Goal: Register for event/course

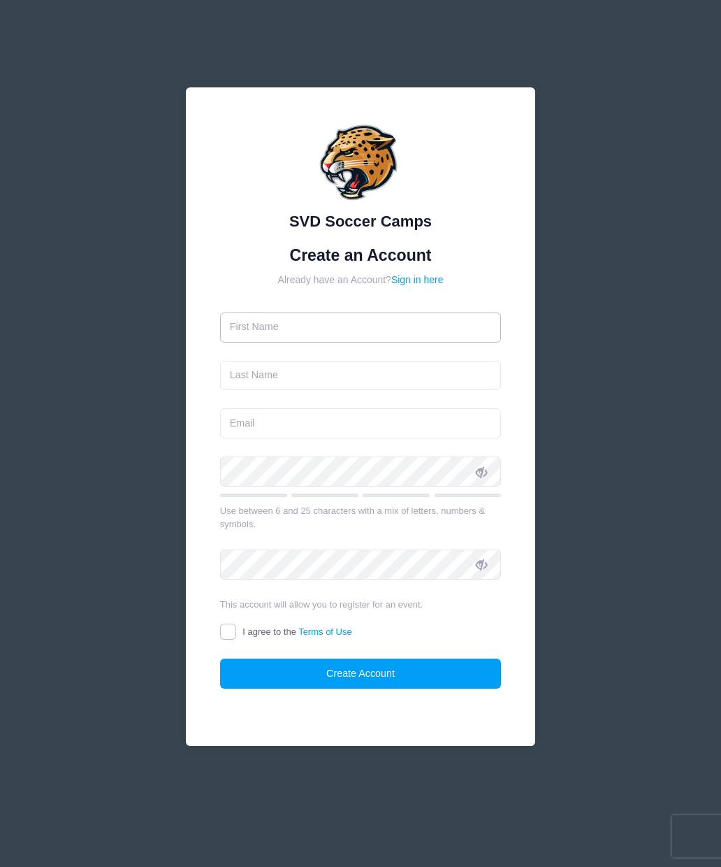
click at [366, 329] on input "text" at bounding box center [361, 328] width 282 height 30
type input "Rich"
click at [347, 375] on input "text" at bounding box center [361, 376] width 282 height 30
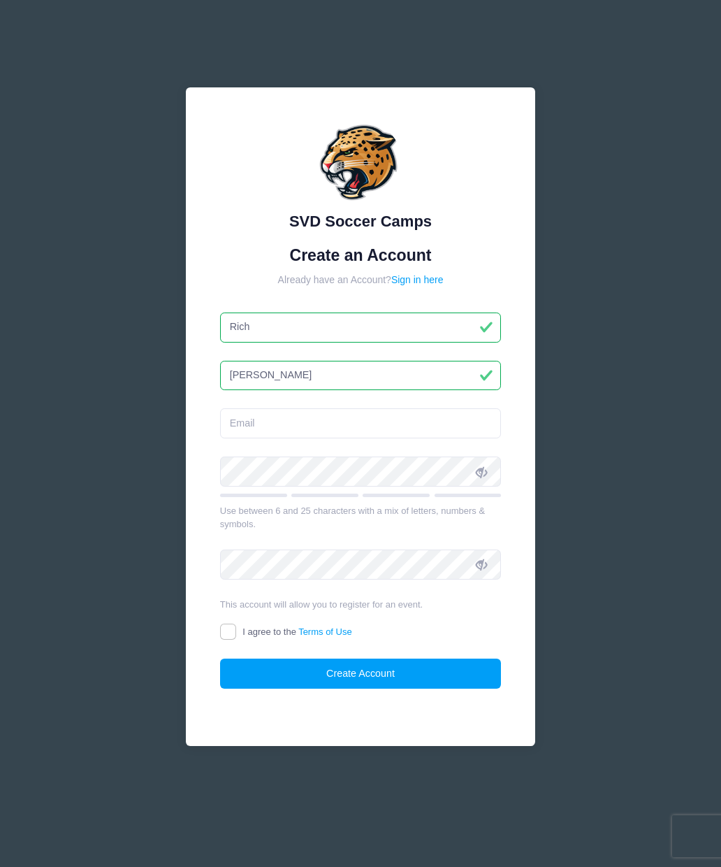
type input "[PERSON_NAME]"
click at [366, 426] on input "email" at bounding box center [361, 423] width 282 height 30
type input "[EMAIL_ADDRESS][DOMAIN_NAME]"
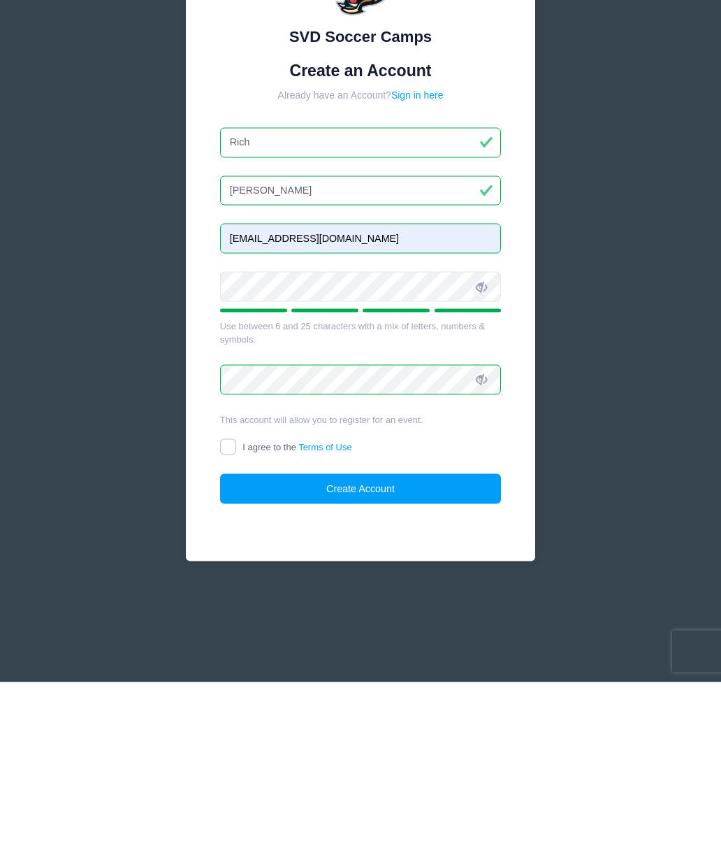
click at [226, 624] on input "I agree to the Terms of Use" at bounding box center [228, 632] width 16 height 16
checkbox input "true"
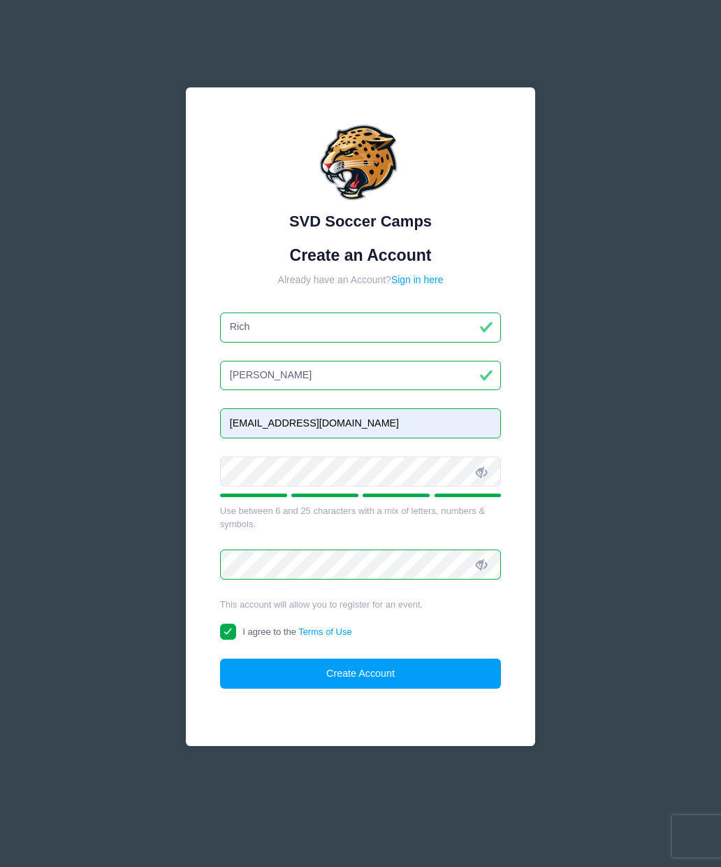
click at [399, 678] on button "Create Account" at bounding box center [361, 674] width 282 height 30
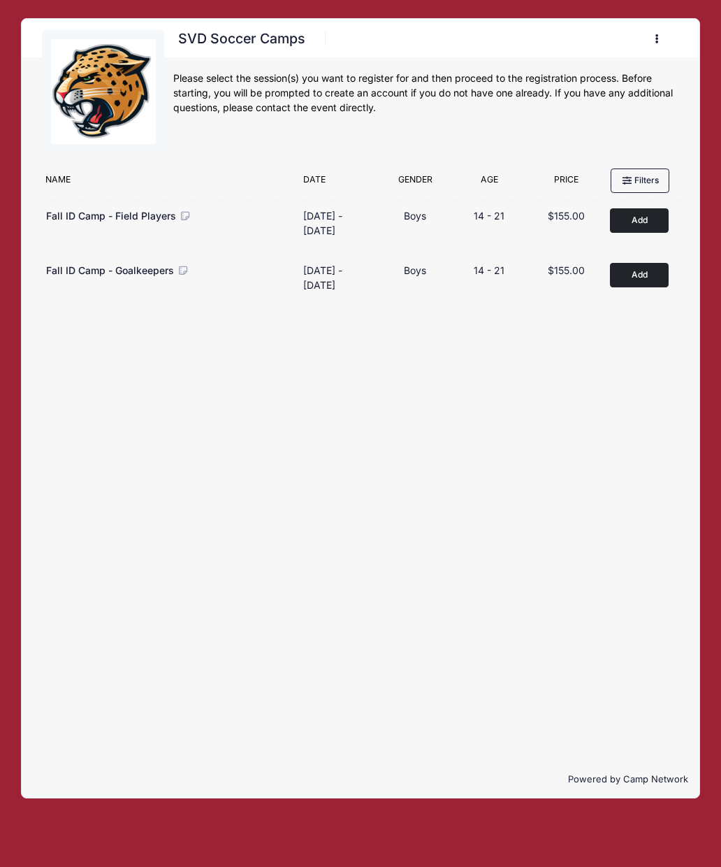
click at [643, 226] on button "Add to Cart" at bounding box center [639, 220] width 59 height 24
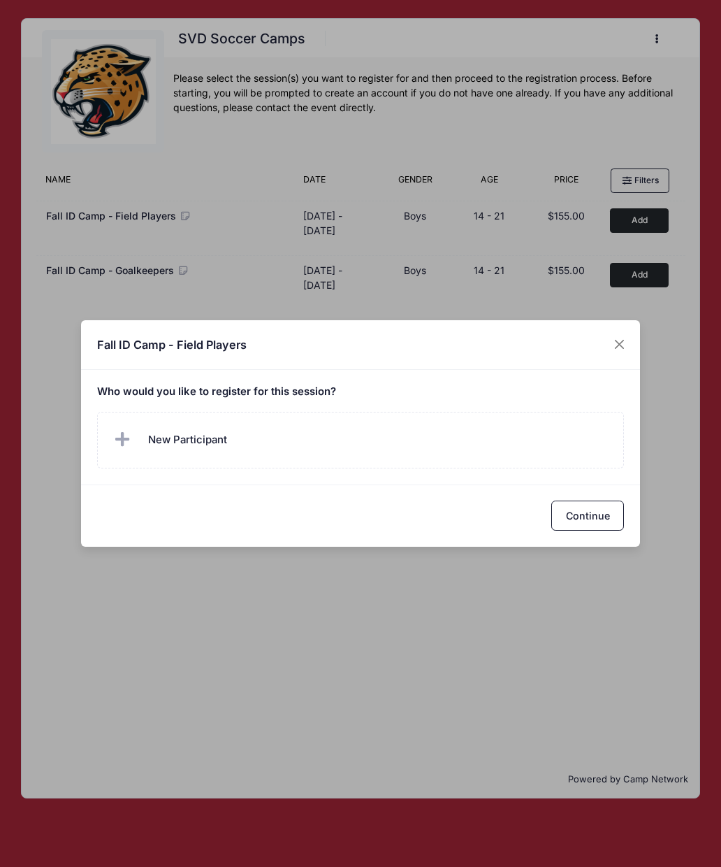
click at [143, 430] on span "New Participant" at bounding box center [169, 440] width 116 height 28
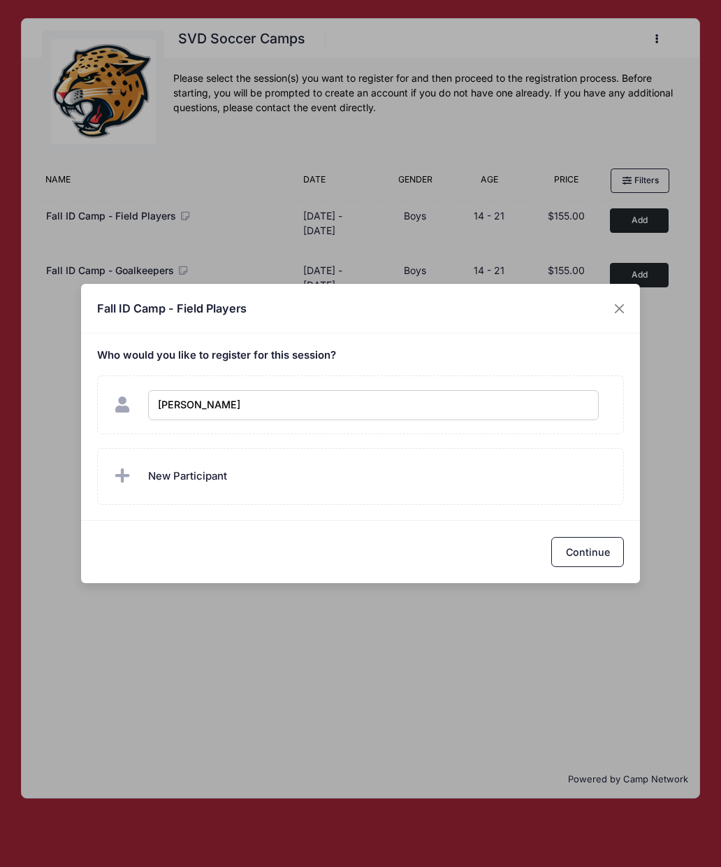
type input "Charlie Hemm"
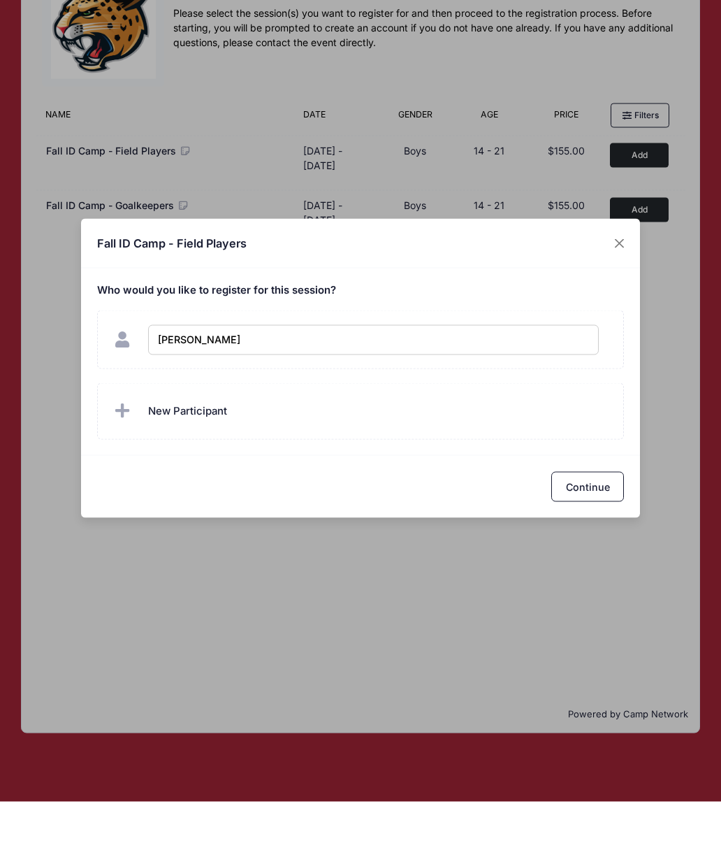
click at [587, 537] on button "Continue" at bounding box center [588, 552] width 73 height 30
checkbox input "true"
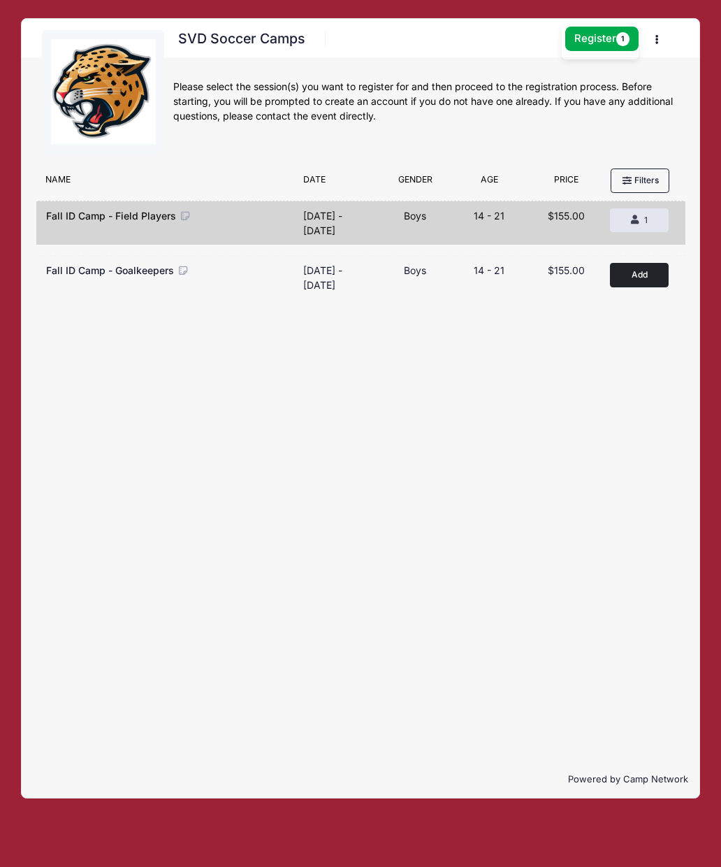
click at [597, 36] on button "Register 1" at bounding box center [603, 39] width 74 height 24
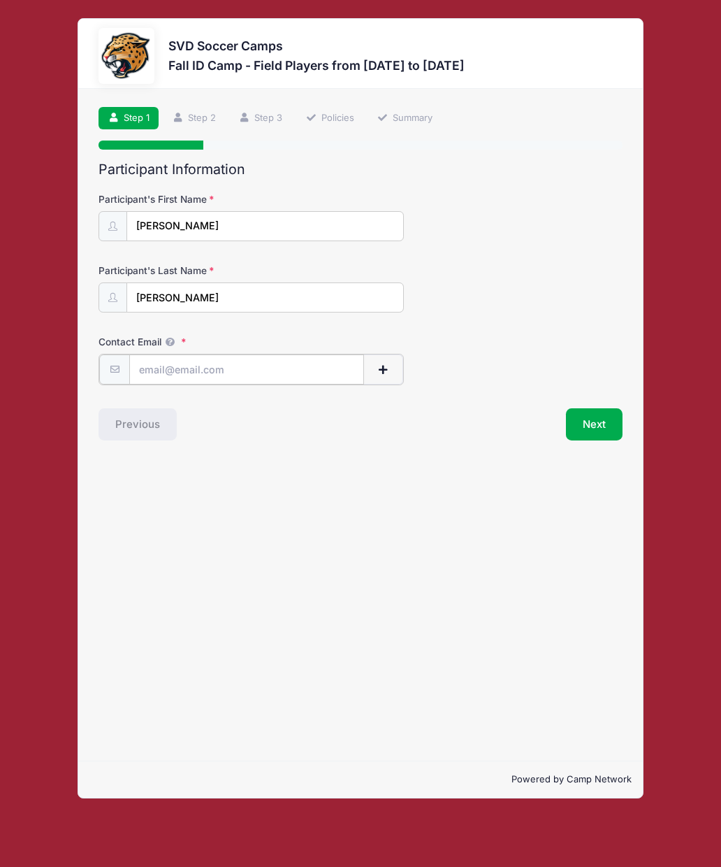
click at [276, 371] on input "Contact Email" at bounding box center [246, 369] width 234 height 30
click at [388, 359] on button "button" at bounding box center [384, 369] width 41 height 30
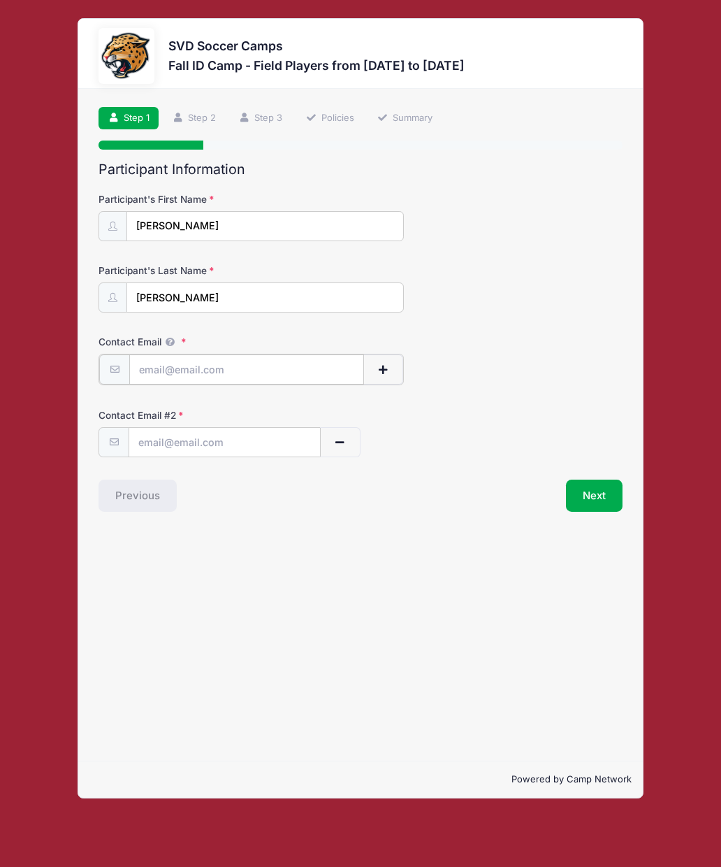
click at [192, 370] on input "Contact Email" at bounding box center [246, 369] width 234 height 30
type input "[EMAIL_ADDRESS][DOMAIN_NAME]"
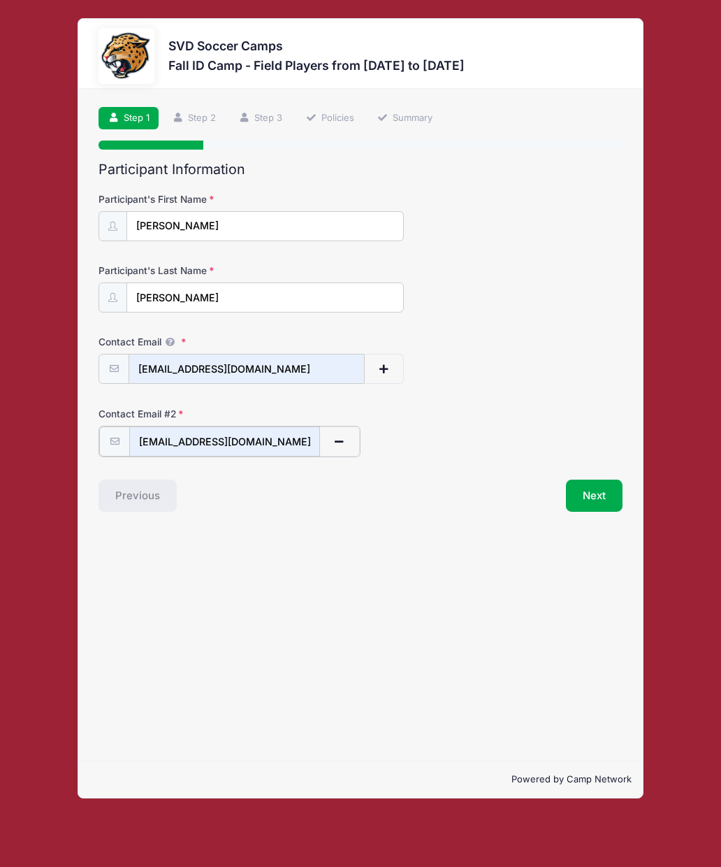
click at [268, 440] on input "[EMAIL_ADDRESS][DOMAIN_NAME]" at bounding box center [224, 441] width 191 height 30
type input "r"
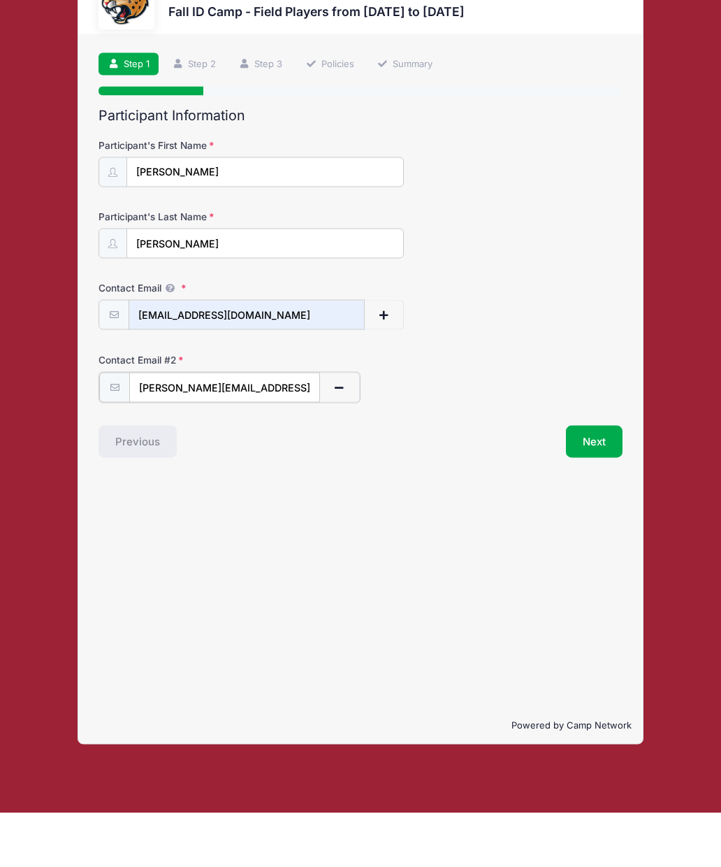
type input "[PERSON_NAME][EMAIL_ADDRESS][PERSON_NAME][DOMAIN_NAME]"
click at [598, 478] on button "Next" at bounding box center [594, 494] width 57 height 32
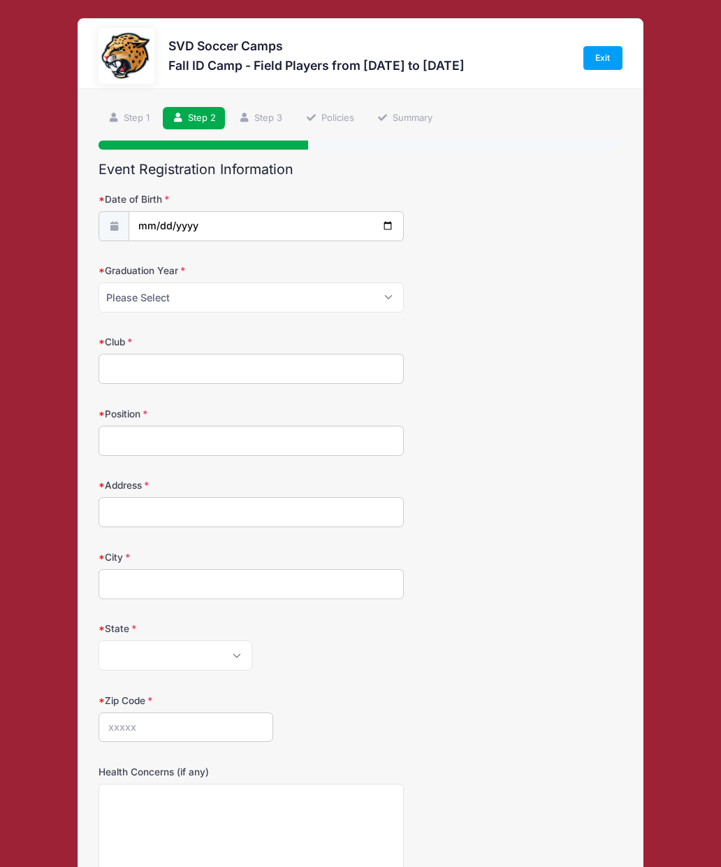
click at [133, 109] on link "Step 1" at bounding box center [129, 118] width 60 height 23
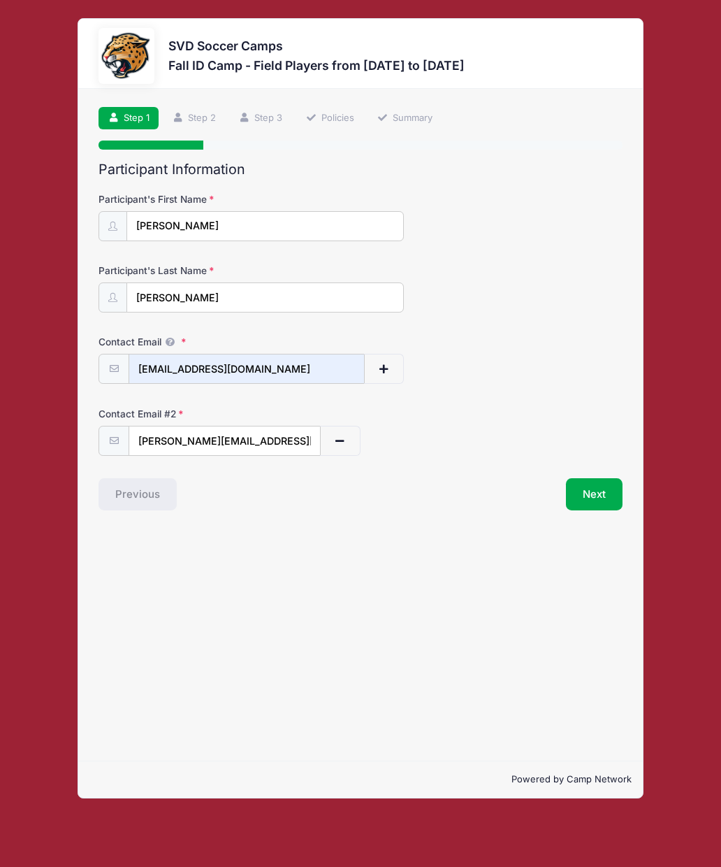
click at [199, 115] on link "Step 2" at bounding box center [194, 118] width 62 height 23
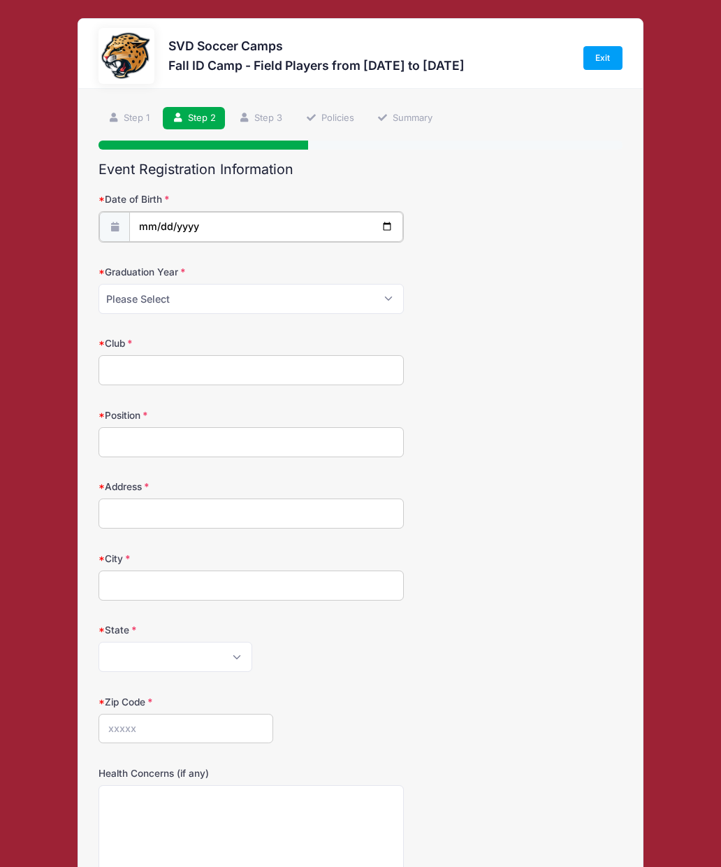
click at [206, 222] on input "date" at bounding box center [266, 227] width 274 height 30
click at [113, 224] on icon at bounding box center [113, 226] width 11 height 9
click at [229, 231] on input "[DATE]" at bounding box center [266, 227] width 274 height 30
click at [213, 227] on input "[DATE]" at bounding box center [266, 227] width 274 height 30
type input "[DATE]"
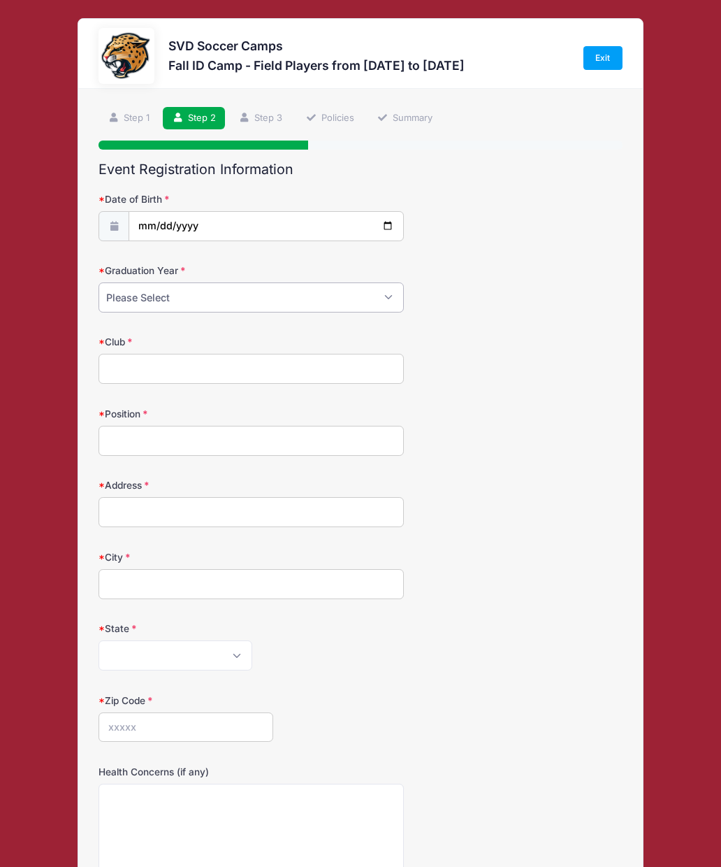
click at [293, 298] on select "Please Select 2024 2025 2026 2027 2028 2029" at bounding box center [252, 297] width 306 height 30
select select "2027"
click at [252, 367] on input "Club" at bounding box center [252, 369] width 306 height 30
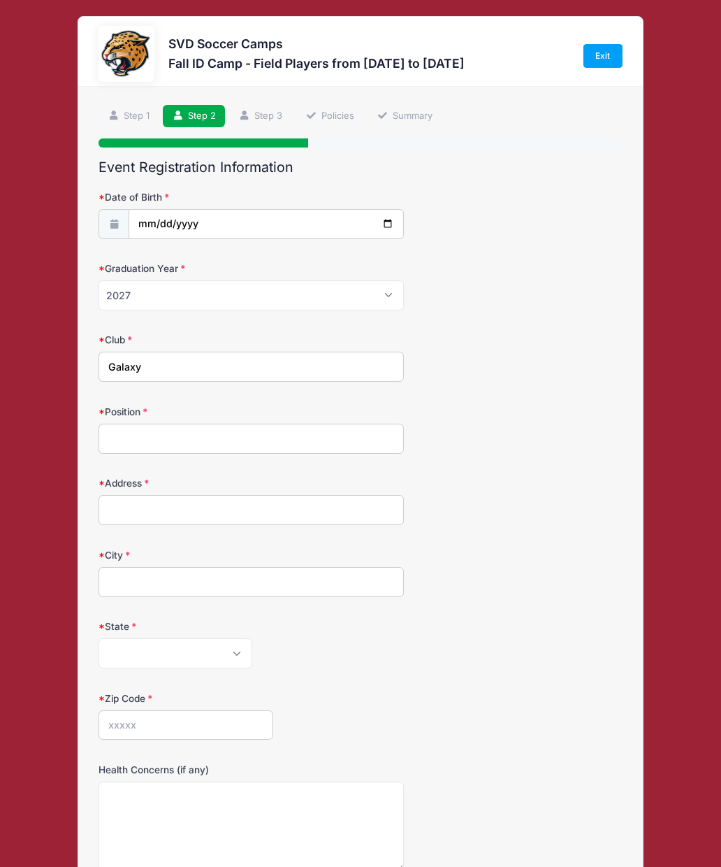
type input "Galaxy"
click at [243, 439] on input "Position" at bounding box center [252, 439] width 306 height 30
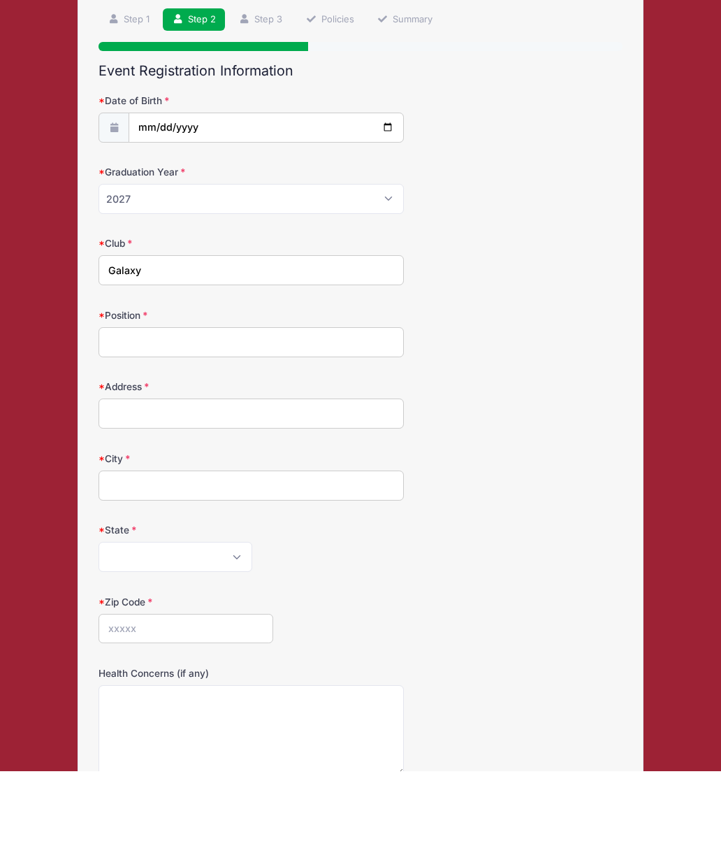
click at [257, 495] on input "Address" at bounding box center [252, 510] width 306 height 30
type input "[STREET_ADDRESS]"
type input "Oakwood"
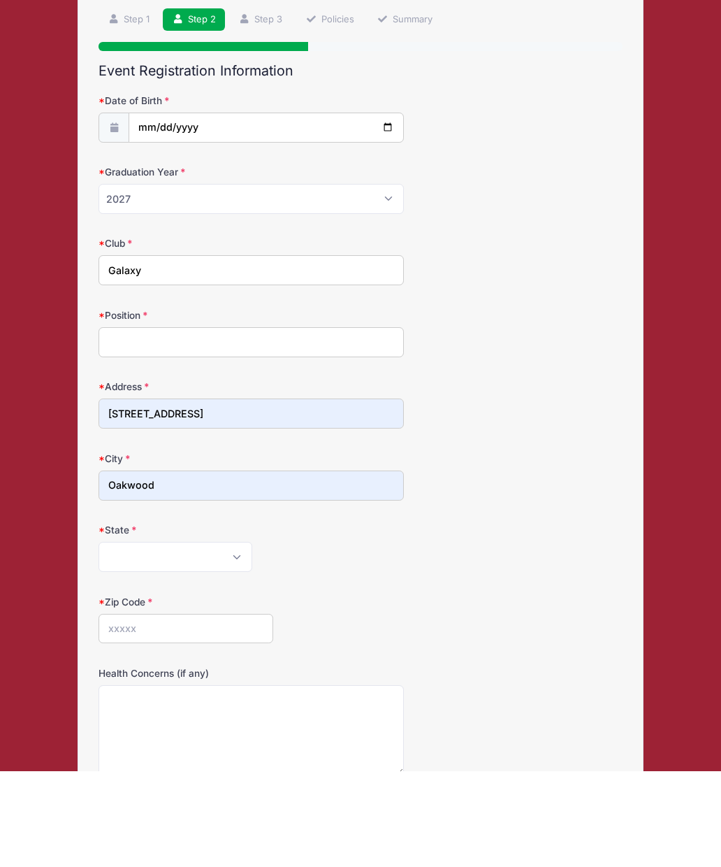
scroll to position [99, 0]
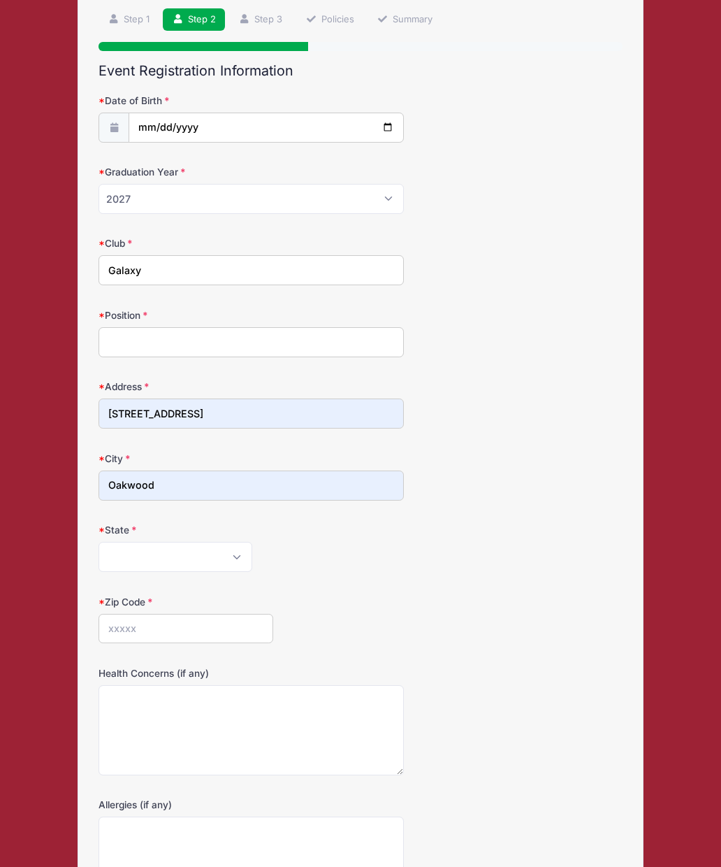
select select "OH"
type input "45419"
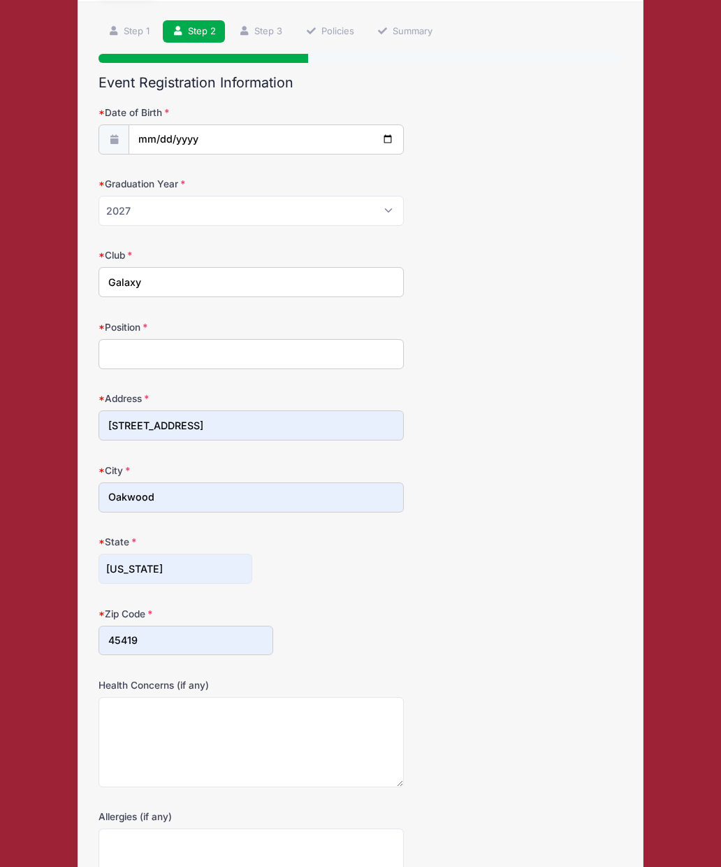
scroll to position [85, 0]
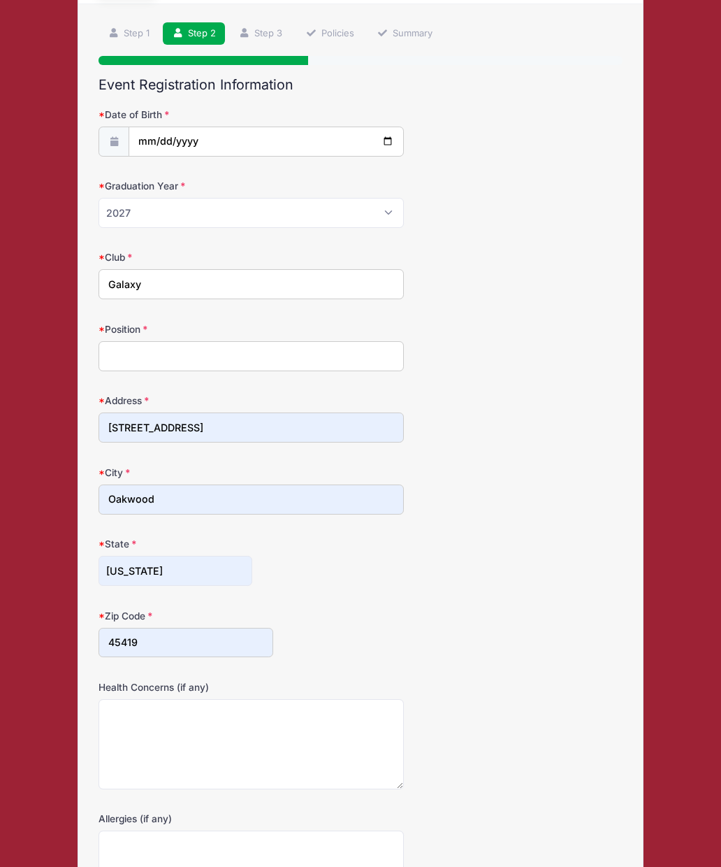
click at [168, 366] on input "Position" at bounding box center [252, 356] width 306 height 30
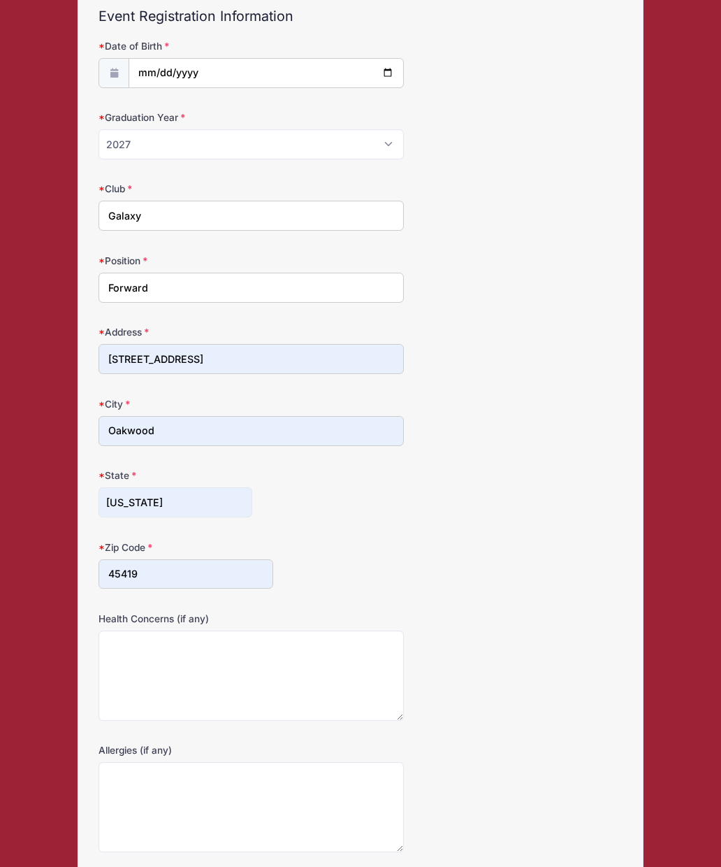
scroll to position [158, 0]
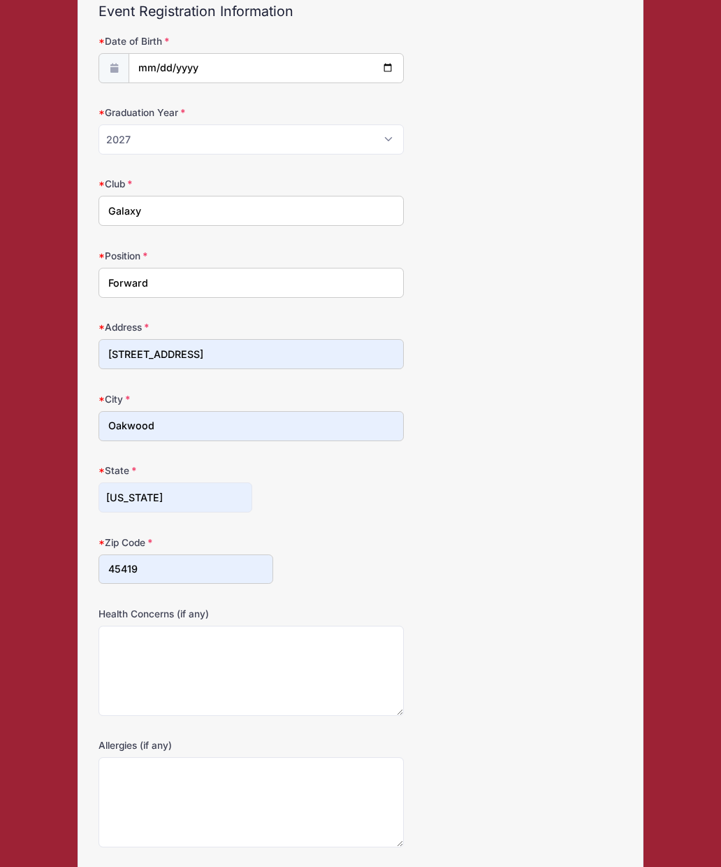
type input "Forward"
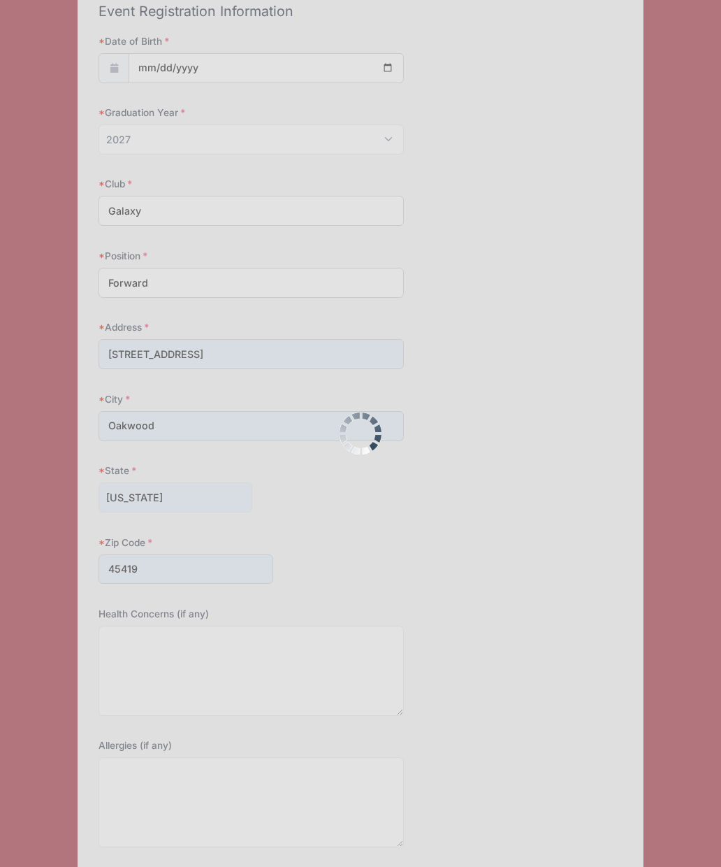
scroll to position [0, 0]
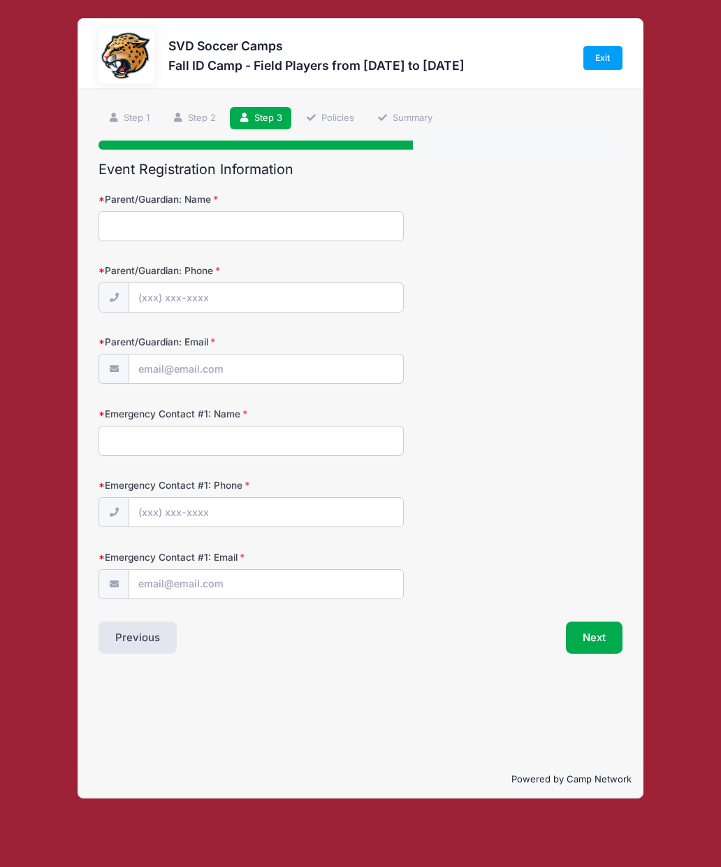
click at [286, 232] on input "Parent/Guardian: Name" at bounding box center [252, 226] width 306 height 30
type input "[PERSON_NAME]"
type input "[PHONE_NUMBER]"
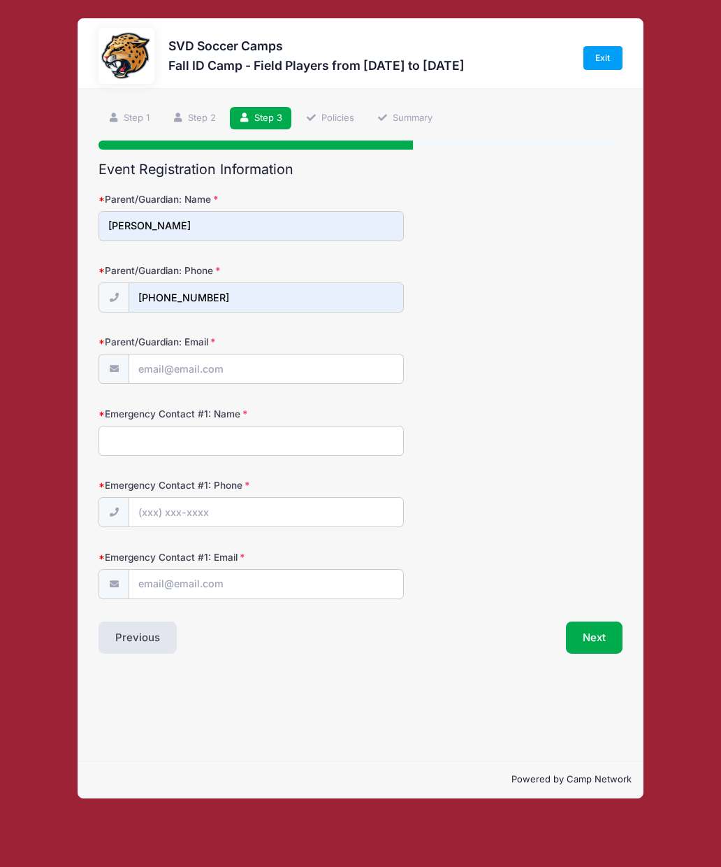
click at [141, 218] on input "[PERSON_NAME]" at bounding box center [252, 226] width 306 height 30
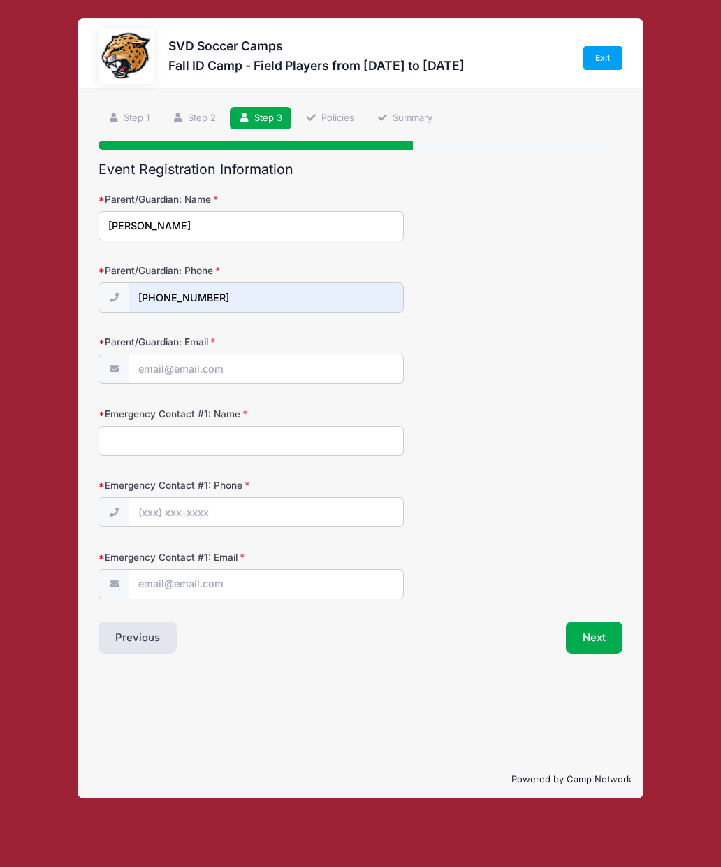
type input "[PERSON_NAME]"
click at [259, 366] on input "Parent/Guardian: Email" at bounding box center [266, 369] width 274 height 30
type input "[EMAIL_ADDRESS][DOMAIN_NAME]"
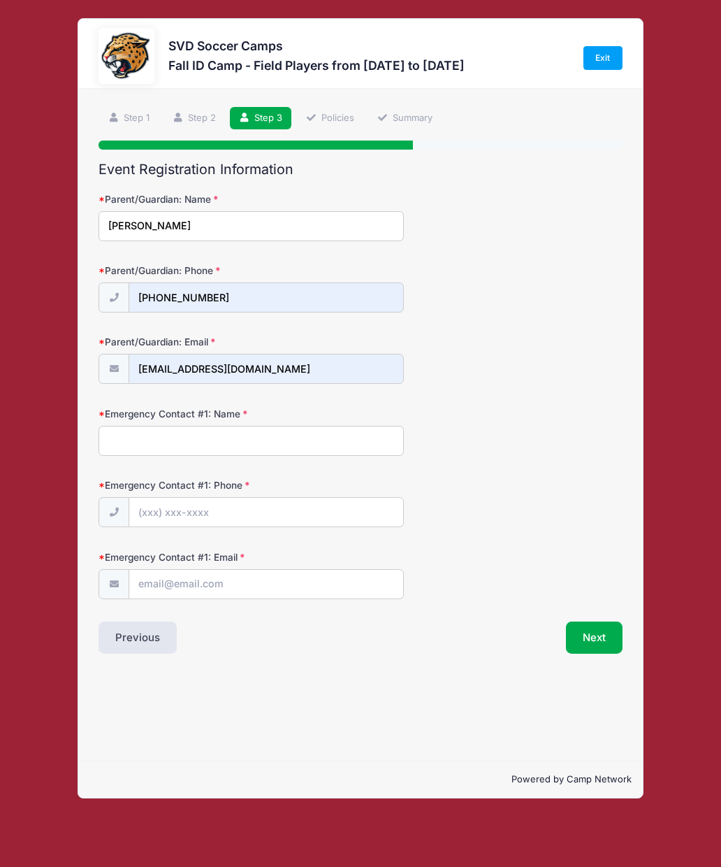
click at [261, 445] on input "Emergency Contact #1: Name" at bounding box center [252, 441] width 306 height 30
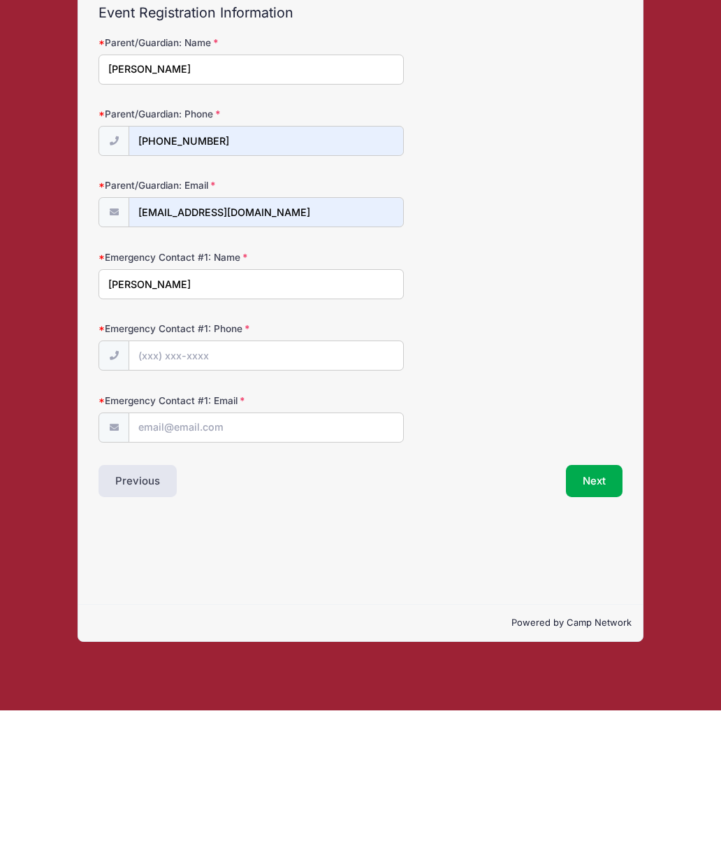
type input "[PERSON_NAME]"
click at [285, 498] on input "Emergency Contact #1: Phone" at bounding box center [266, 513] width 274 height 30
type input "[PHONE_NUMBER]"
click at [274, 570] on input "Emergency Contact #1: Email" at bounding box center [266, 585] width 274 height 30
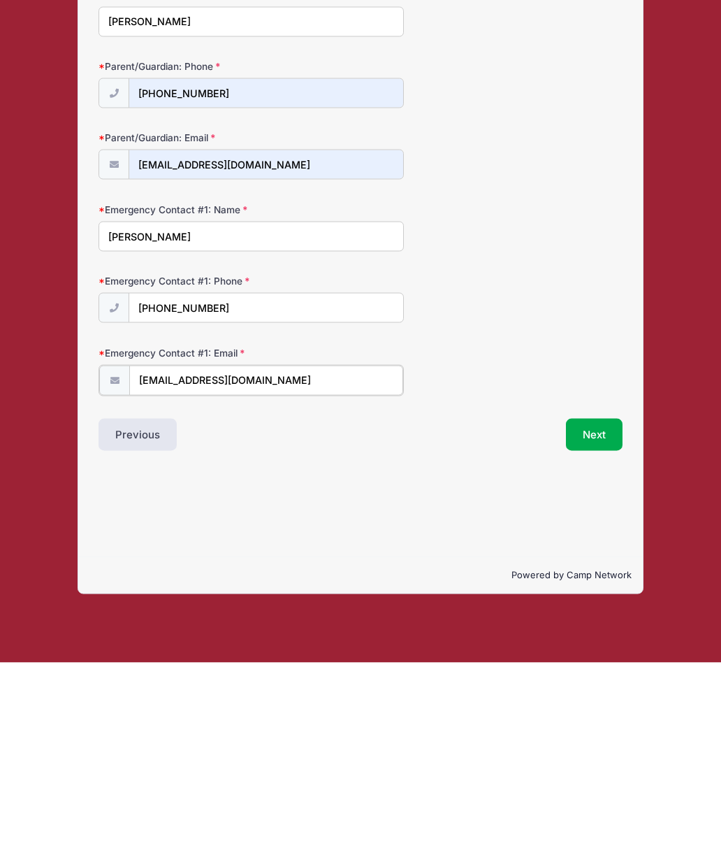
type input "[EMAIL_ADDRESS][DOMAIN_NAME]"
click at [610, 622] on button "Next" at bounding box center [594, 638] width 57 height 32
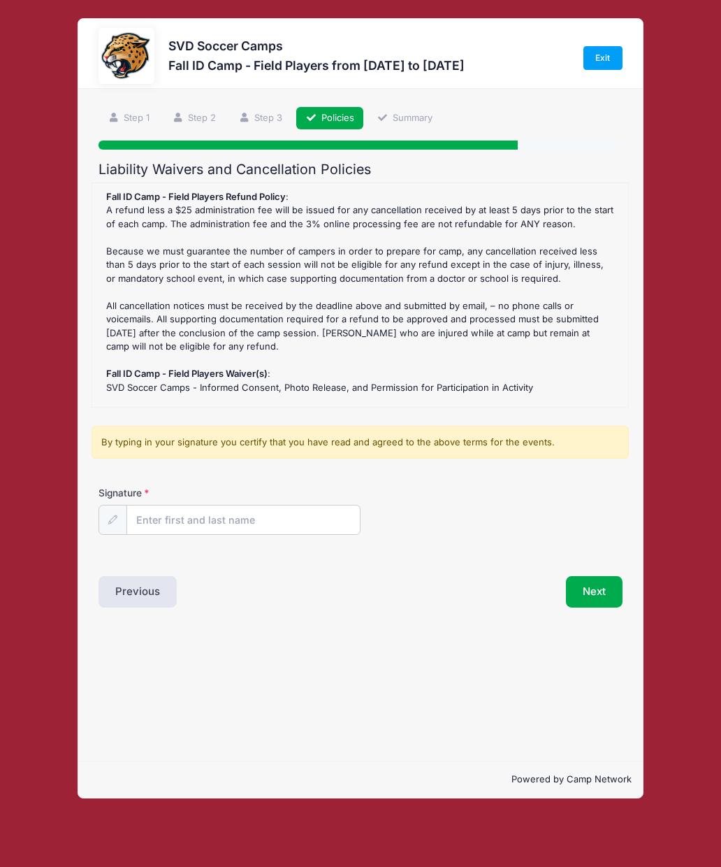
scroll to position [0, 0]
click at [257, 528] on input "Signature" at bounding box center [243, 520] width 233 height 30
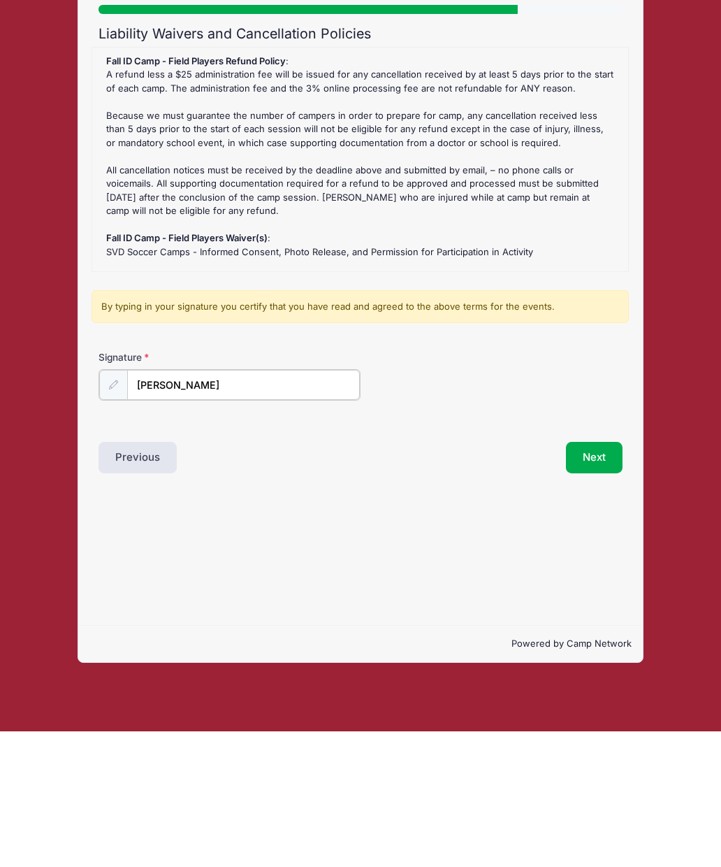
type input "[PERSON_NAME]"
click at [598, 576] on button "Next" at bounding box center [594, 592] width 57 height 32
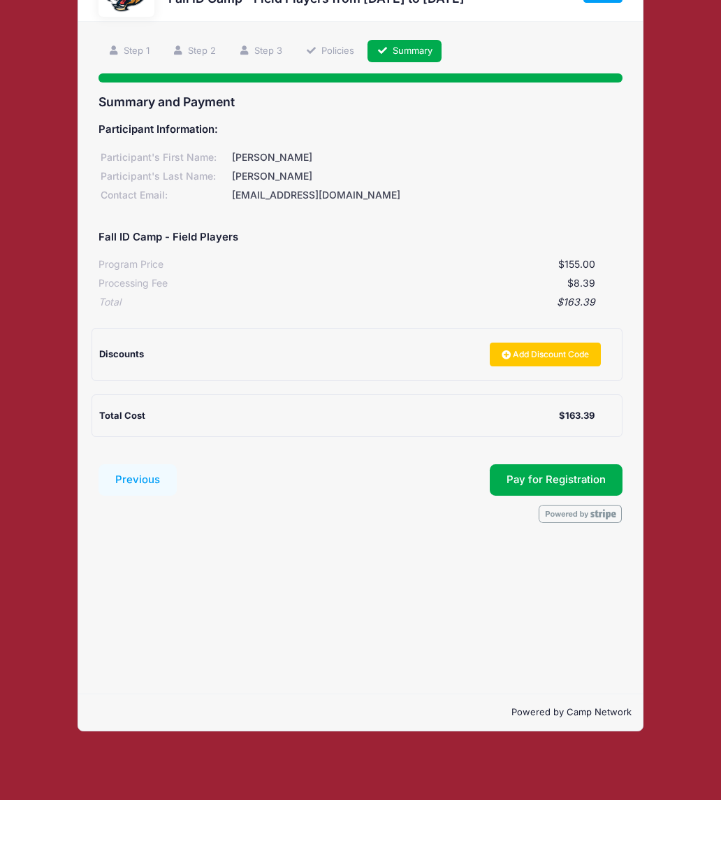
scroll to position [0, 0]
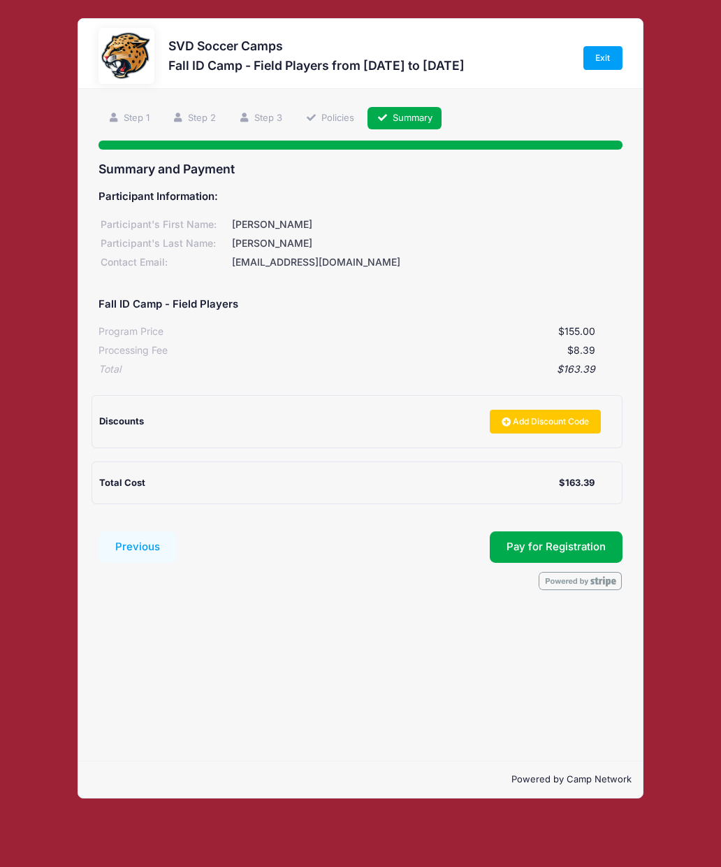
click at [194, 125] on link "Step 2" at bounding box center [194, 118] width 62 height 23
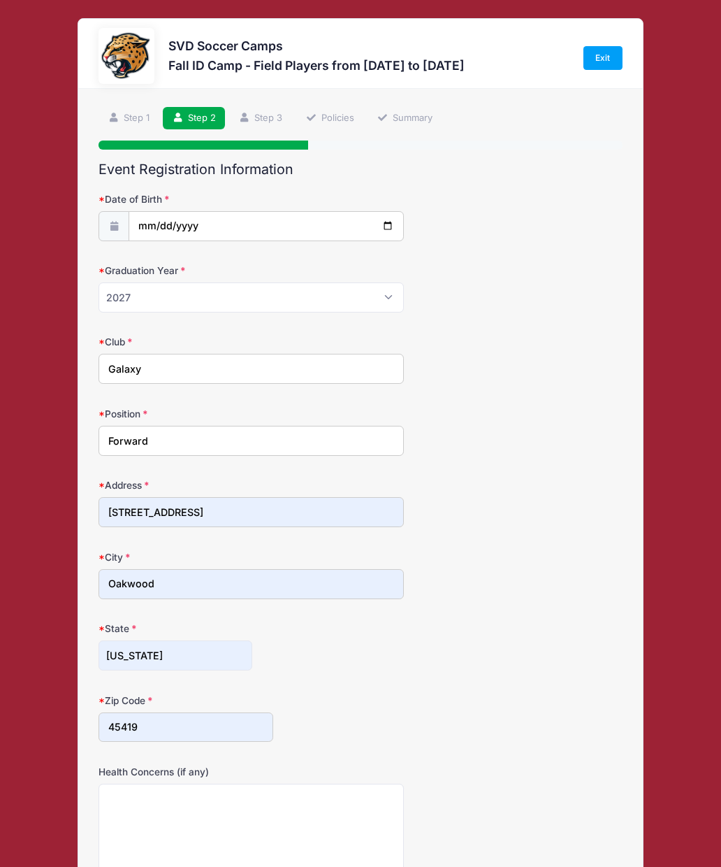
click at [192, 438] on input "Forward" at bounding box center [252, 441] width 306 height 30
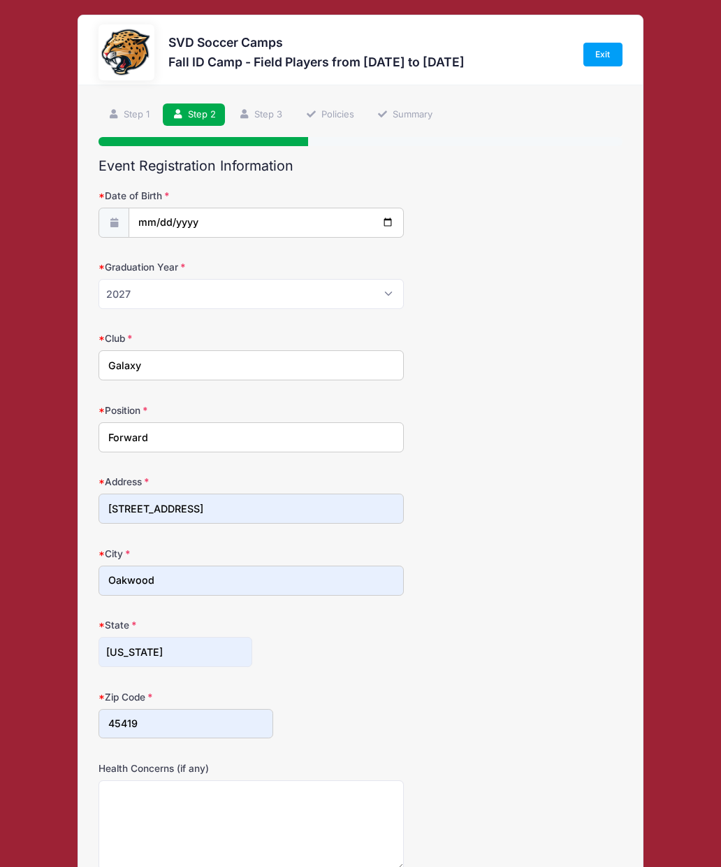
click at [415, 115] on link "Summary" at bounding box center [405, 114] width 74 height 23
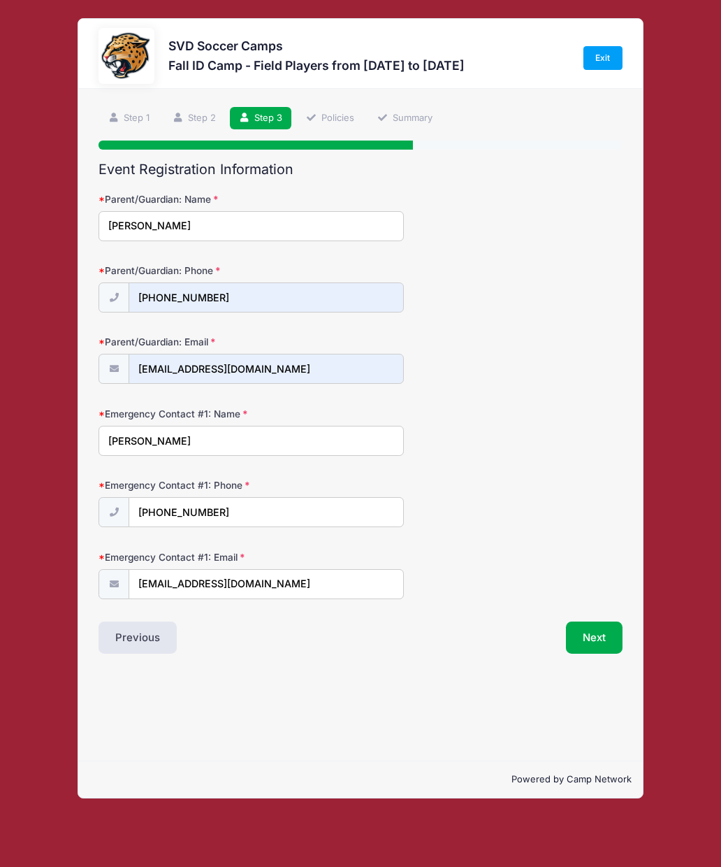
click at [610, 631] on button "Next" at bounding box center [594, 638] width 57 height 32
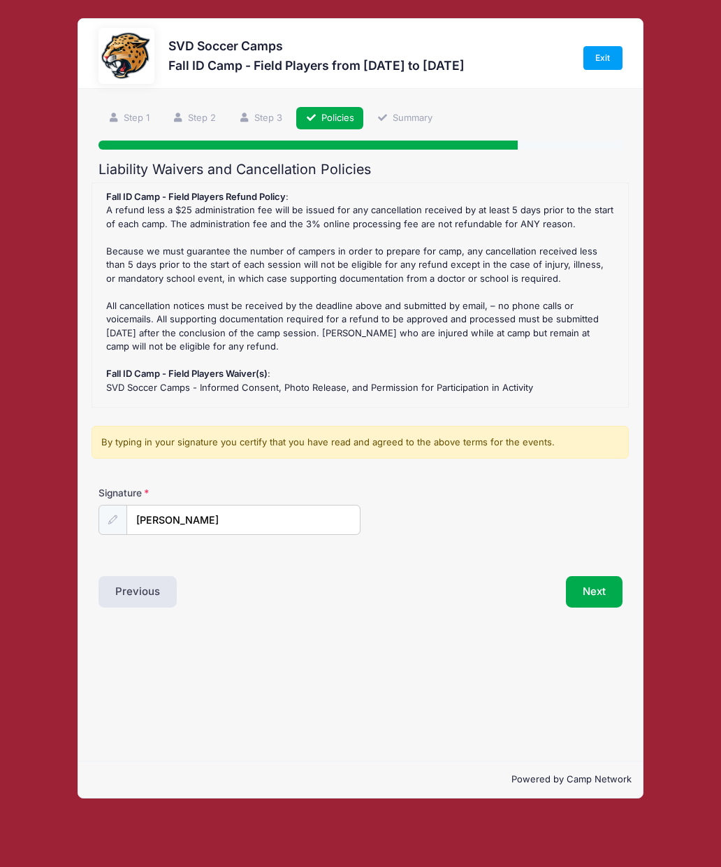
click at [604, 599] on button "Next" at bounding box center [594, 592] width 57 height 32
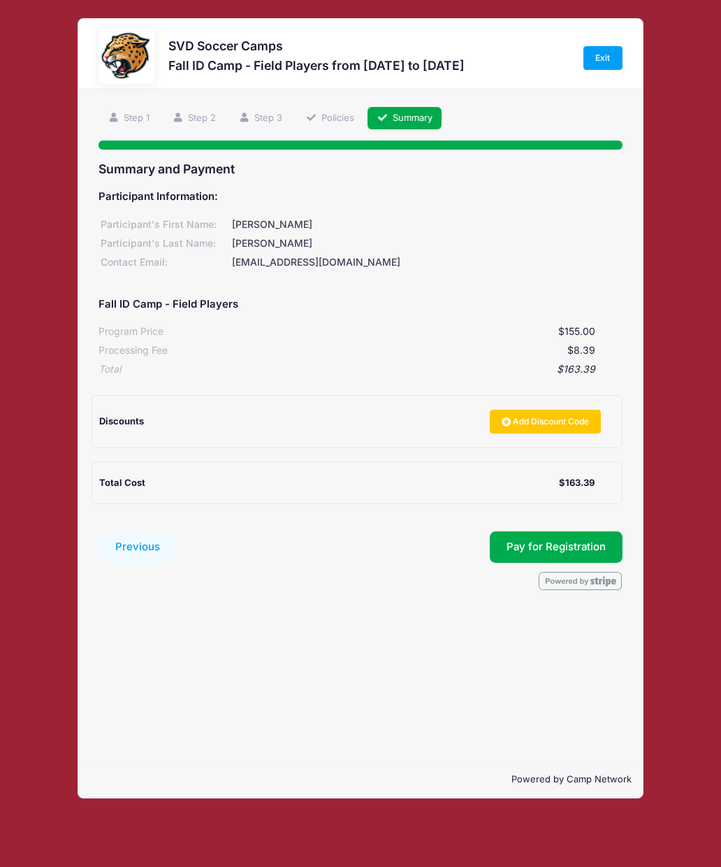
click at [554, 541] on button "Pay for Registration" at bounding box center [556, 547] width 133 height 32
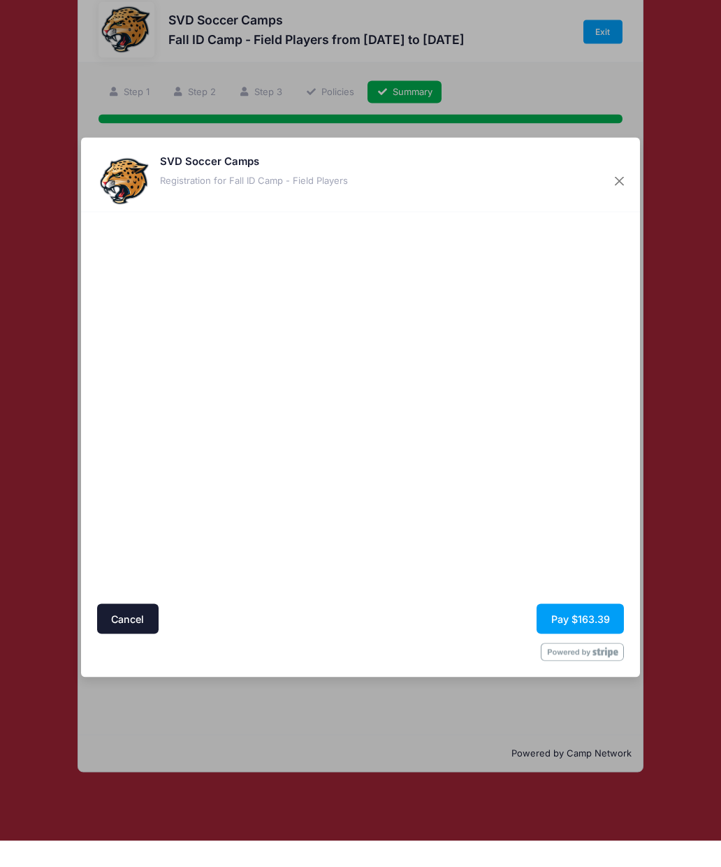
scroll to position [1, 0]
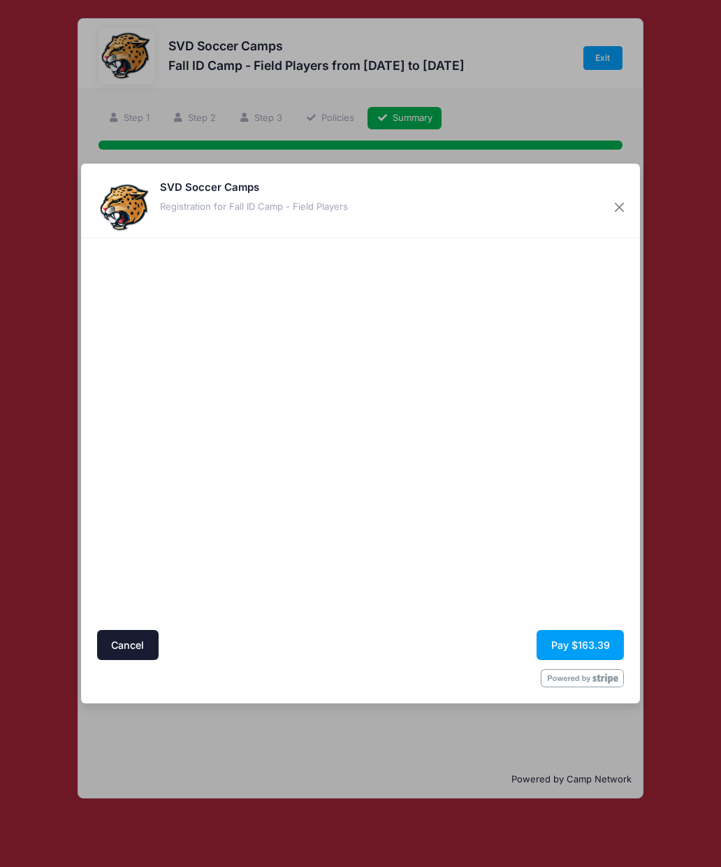
click at [597, 643] on button "Pay $163.39" at bounding box center [580, 645] width 87 height 30
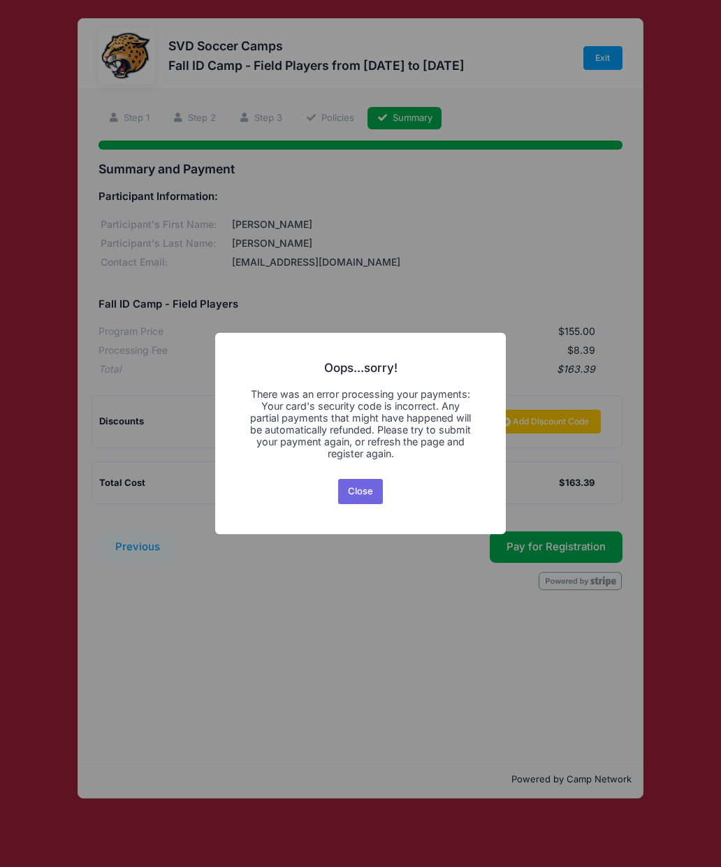
click at [364, 488] on button "Close" at bounding box center [360, 491] width 45 height 25
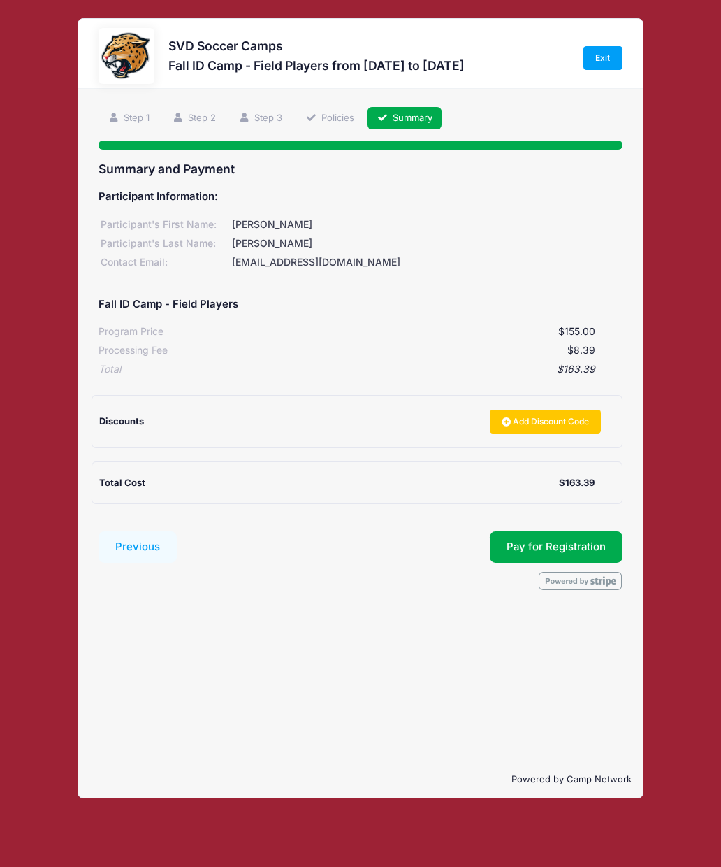
click at [527, 531] on button "Pay for Registration" at bounding box center [556, 547] width 133 height 32
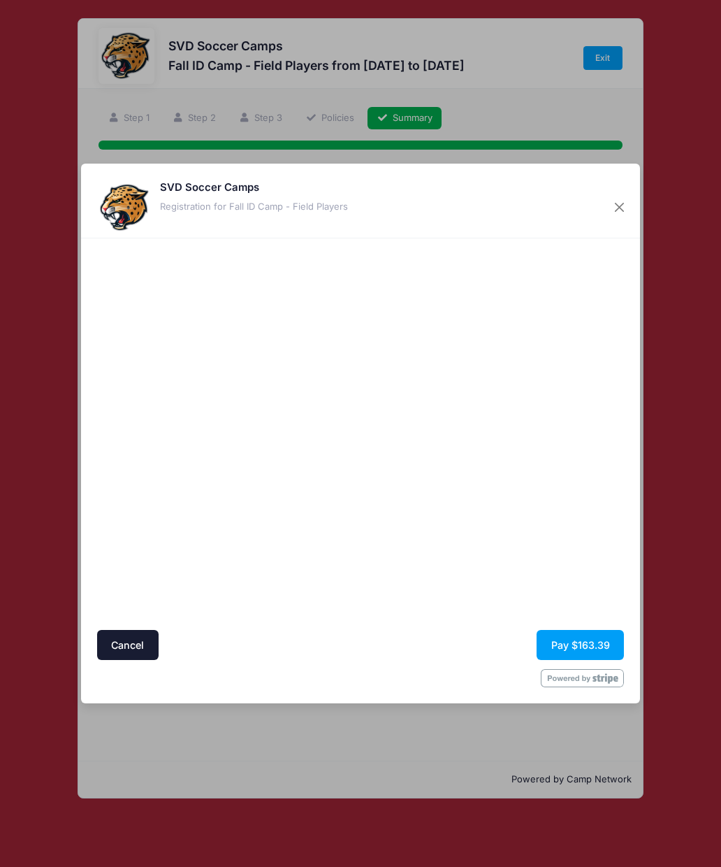
click at [669, 469] on div "SVD Soccer Camps Registration for Fall ID Camp - Field Players Cancel Pay $163.…" at bounding box center [360, 433] width 721 height 867
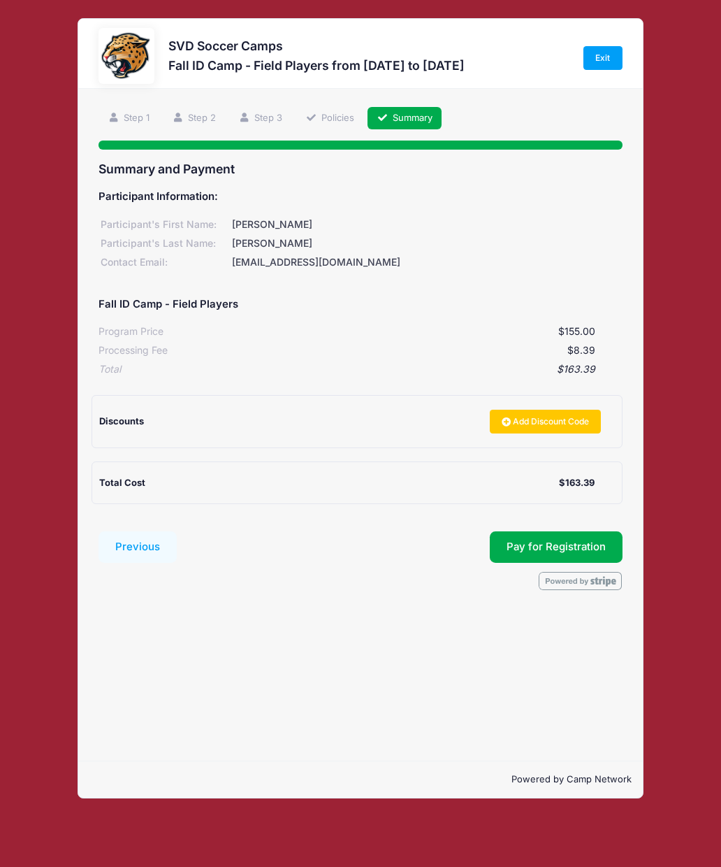
click at [582, 534] on button "Pay for Registration" at bounding box center [556, 547] width 133 height 32
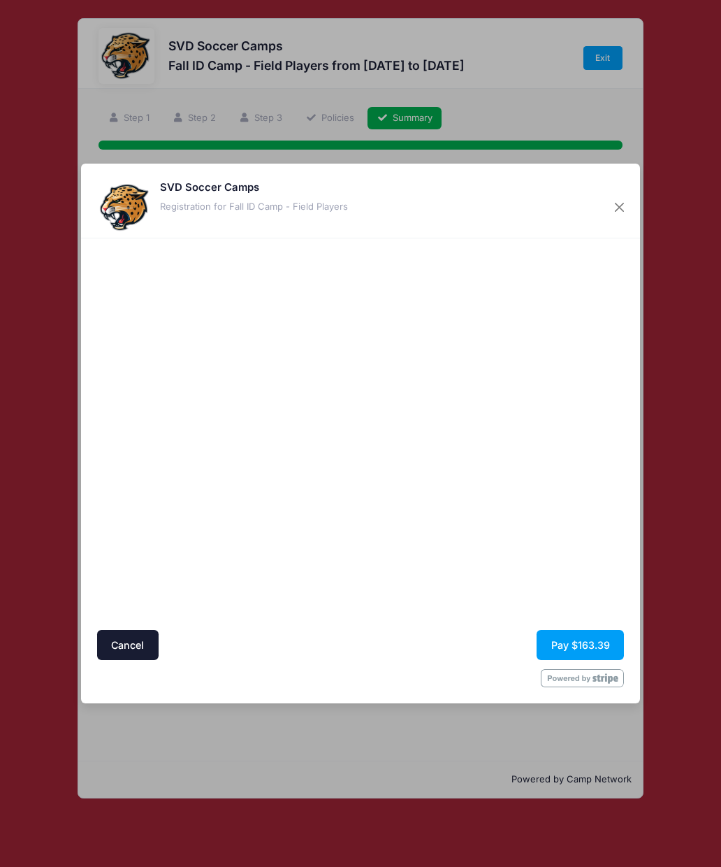
click at [589, 637] on button "Pay $163.39" at bounding box center [580, 645] width 87 height 30
